Goal: Task Accomplishment & Management: Manage account settings

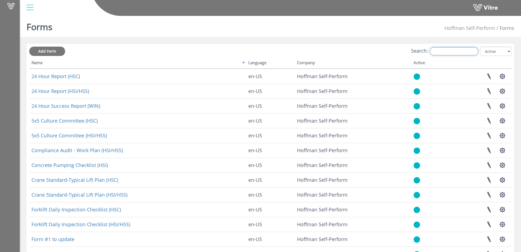
click at [452, 52] on input "Search:" at bounding box center [454, 51] width 49 height 8
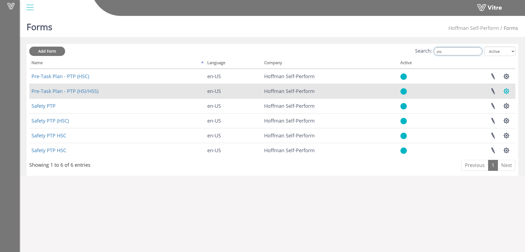
type input "ptp"
click at [509, 91] on button "button" at bounding box center [507, 91] width 14 height 15
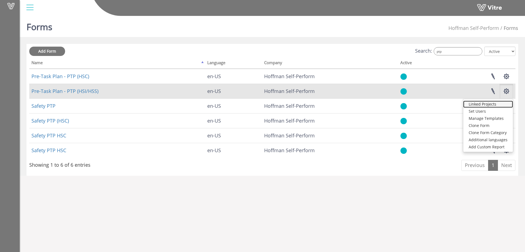
click at [489, 105] on link "Linked Projects" at bounding box center [489, 103] width 50 height 7
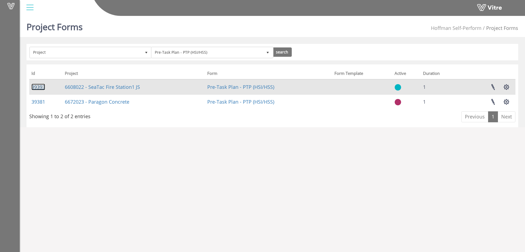
click at [42, 86] on link "39393" at bounding box center [38, 86] width 14 height 7
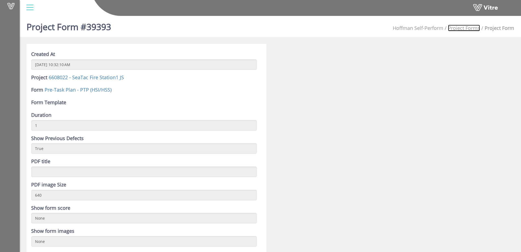
click at [457, 29] on link "Project Forms" at bounding box center [464, 28] width 32 height 7
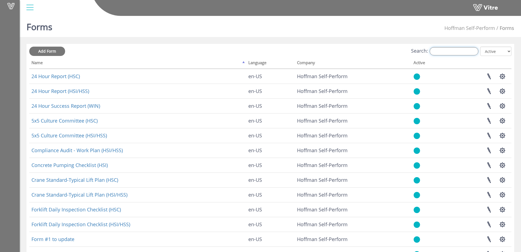
click at [452, 52] on input "Search:" at bounding box center [454, 51] width 49 height 8
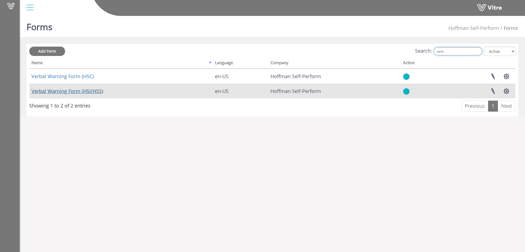
type input "verb"
click at [94, 88] on link "Verbal Warning Form (HSI/HSS)" at bounding box center [67, 91] width 72 height 7
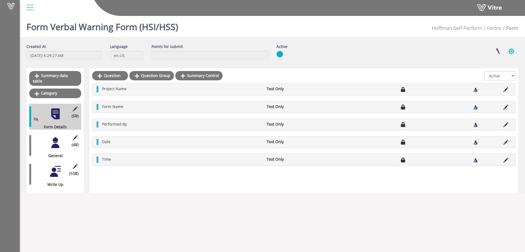
click at [509, 50] on button "button" at bounding box center [512, 51] width 14 height 15
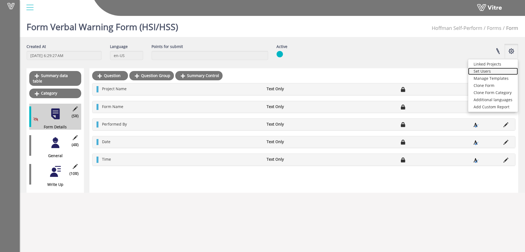
click at [490, 70] on link "Set Users" at bounding box center [494, 71] width 50 height 7
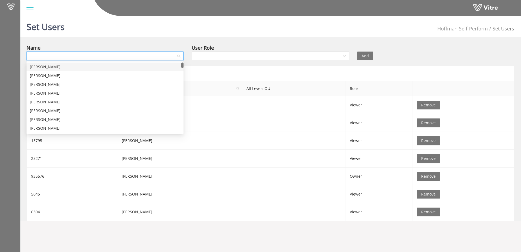
click at [57, 55] on input "search" at bounding box center [103, 56] width 147 height 8
type input "hsi"
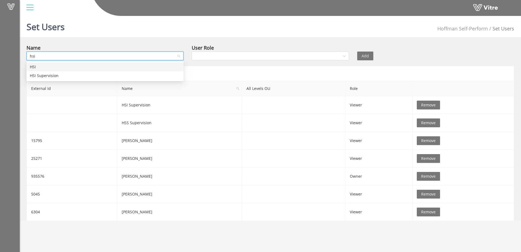
click at [36, 66] on div "HSI" at bounding box center [105, 67] width 151 height 6
click at [227, 54] on input "search" at bounding box center [268, 56] width 147 height 8
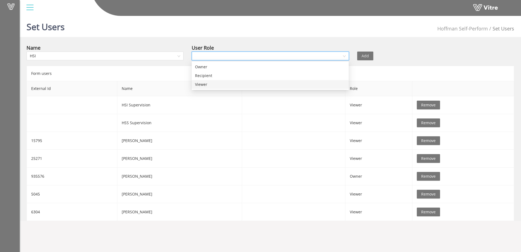
click at [204, 85] on div "Viewer" at bounding box center [270, 84] width 151 height 6
click at [364, 57] on span "Add" at bounding box center [365, 56] width 7 height 6
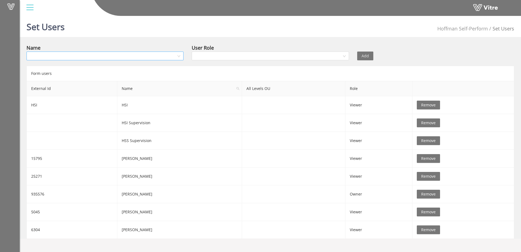
click at [101, 56] on input "search" at bounding box center [103, 56] width 147 height 8
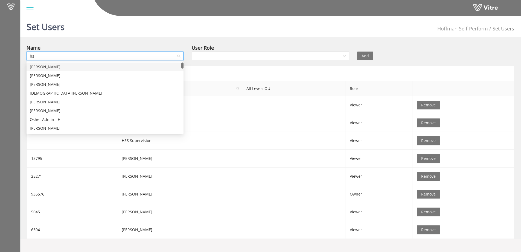
type input "hss"
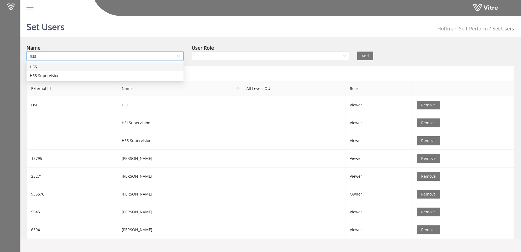
drag, startPoint x: 53, startPoint y: 67, endPoint x: 138, endPoint y: 65, distance: 85.4
click at [53, 67] on div "HSS" at bounding box center [105, 67] width 151 height 6
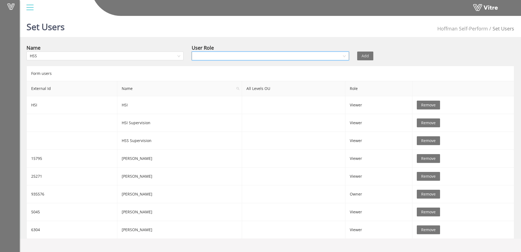
click at [230, 54] on input "search" at bounding box center [268, 56] width 147 height 8
click at [212, 84] on div "Viewer" at bounding box center [270, 84] width 151 height 6
click at [370, 55] on button "Add" at bounding box center [365, 55] width 16 height 9
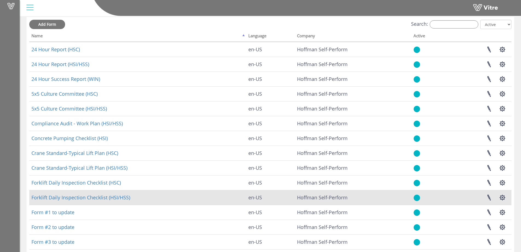
scroll to position [64, 0]
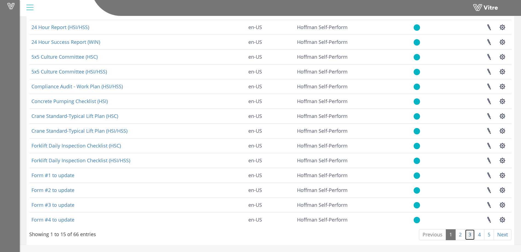
click at [469, 231] on link "3" at bounding box center [470, 234] width 10 height 11
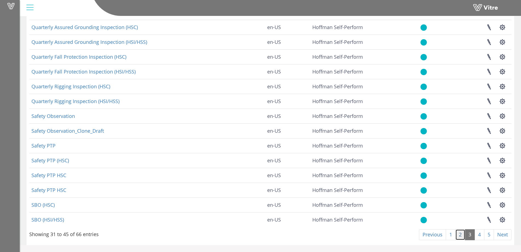
click at [461, 233] on link "2" at bounding box center [461, 234] width 10 height 11
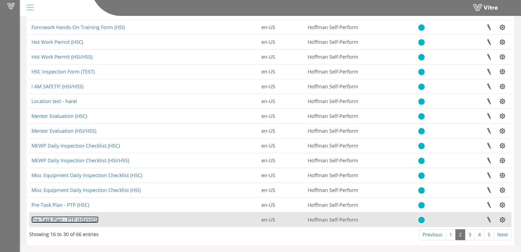
click at [66, 220] on link "Pre-Task Plan - PTP (HSI/HSS)" at bounding box center [64, 219] width 67 height 7
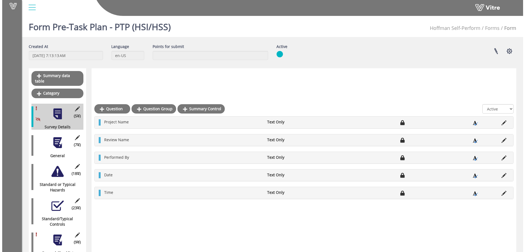
scroll to position [291, 0]
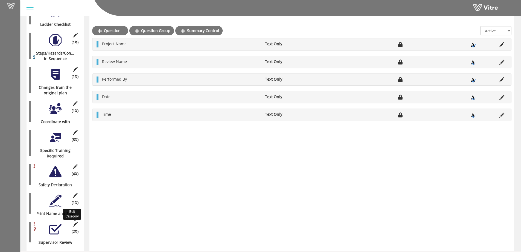
click at [77, 221] on icon at bounding box center [75, 223] width 7 height 5
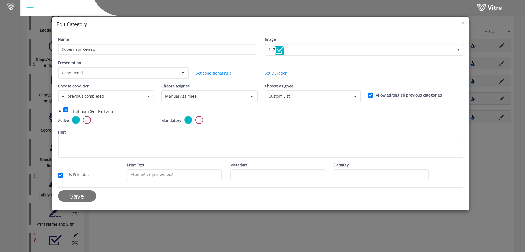
click at [59, 111] on span at bounding box center [60, 111] width 4 height 4
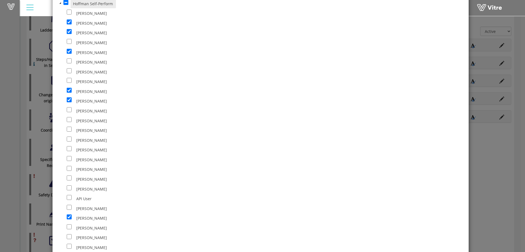
scroll to position [109, 0]
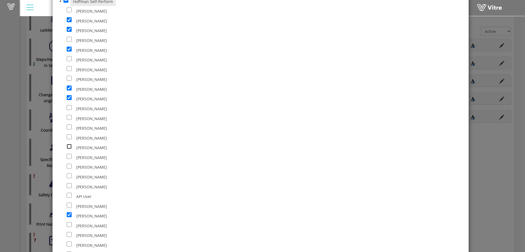
click at [68, 146] on input "checkbox" at bounding box center [69, 146] width 5 height 5
checkbox input "true"
click at [68, 79] on input "checkbox" at bounding box center [69, 79] width 5 height 5
checkbox input "true"
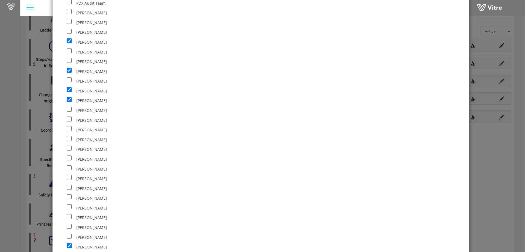
scroll to position [2299, 0]
click at [70, 108] on input "checkbox" at bounding box center [69, 108] width 5 height 5
checkbox input "true"
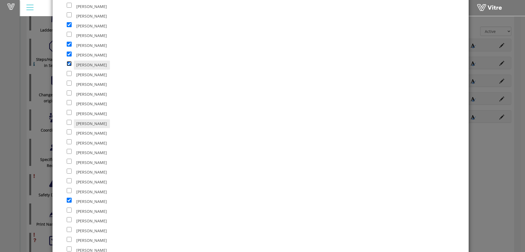
scroll to position [2354, 0]
click at [70, 103] on input "checkbox" at bounding box center [69, 102] width 5 height 5
click at [69, 102] on input "checkbox" at bounding box center [69, 102] width 5 height 5
checkbox input "false"
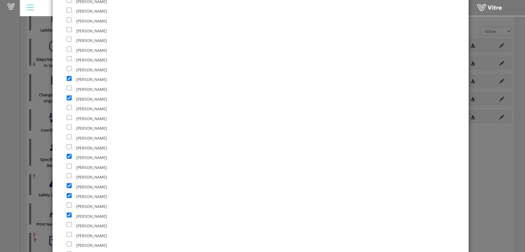
scroll to position [2764, 0]
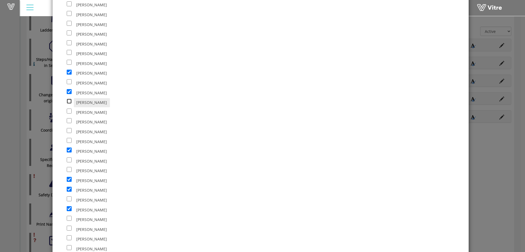
drag, startPoint x: 69, startPoint y: 100, endPoint x: 87, endPoint y: 103, distance: 17.8
click at [70, 101] on input "checkbox" at bounding box center [69, 101] width 5 height 5
checkbox input "false"
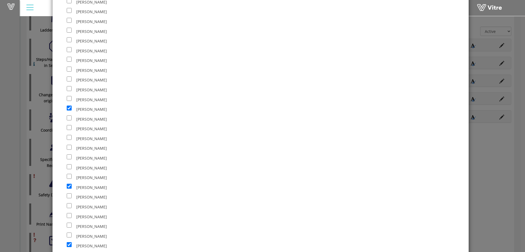
scroll to position [2977, 0]
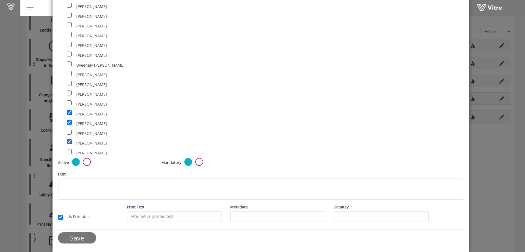
click at [83, 241] on input "Save" at bounding box center [77, 237] width 38 height 11
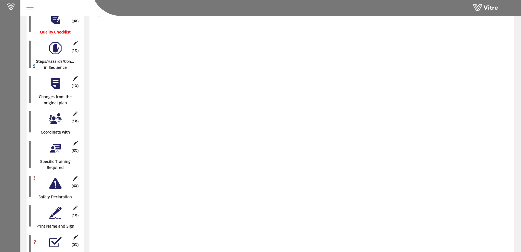
scroll to position [296, 0]
